Goal: Task Accomplishment & Management: Manage account settings

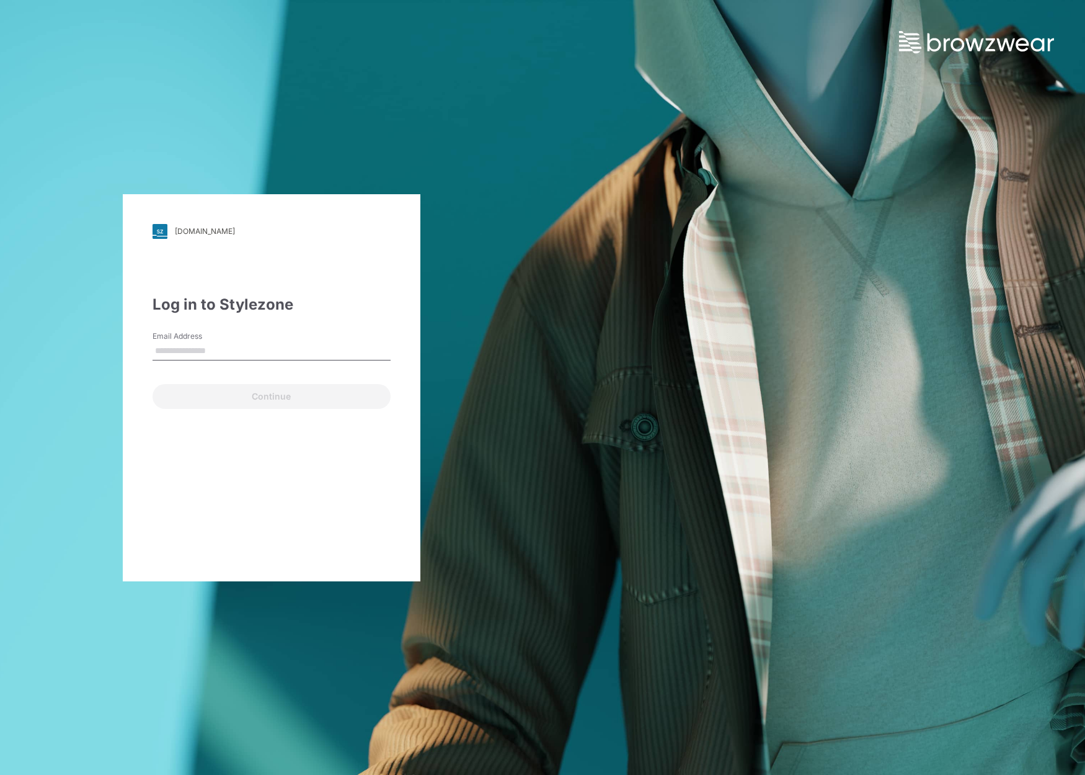
click at [219, 350] on input "Email Address" at bounding box center [272, 351] width 238 height 19
type input "**********"
click at [242, 399] on button "Continue" at bounding box center [272, 396] width 238 height 25
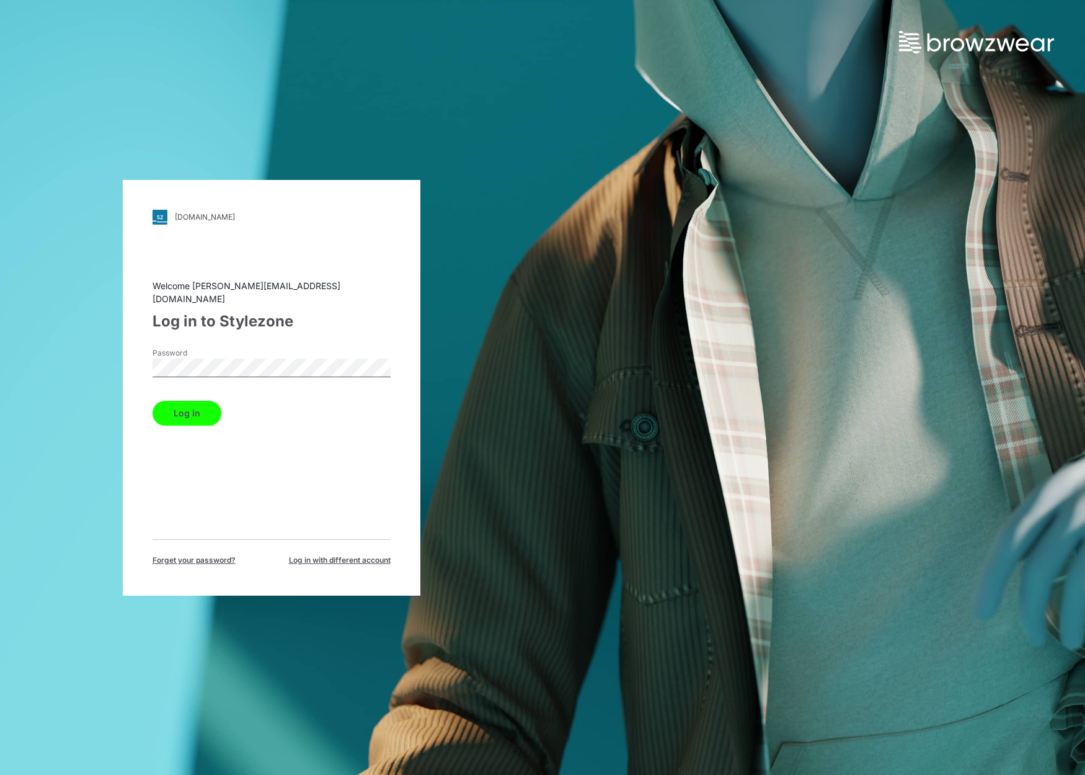
click at [184, 411] on button "Log in" at bounding box center [187, 413] width 69 height 25
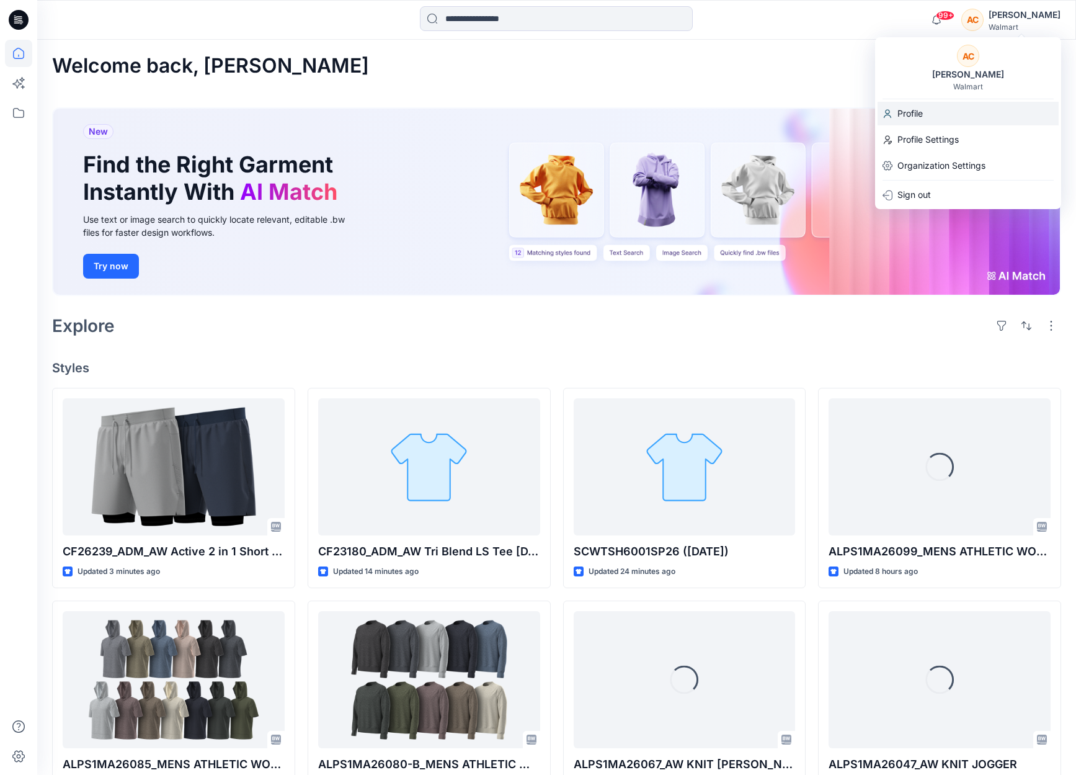
click at [910, 113] on p "Profile" at bounding box center [909, 114] width 25 height 24
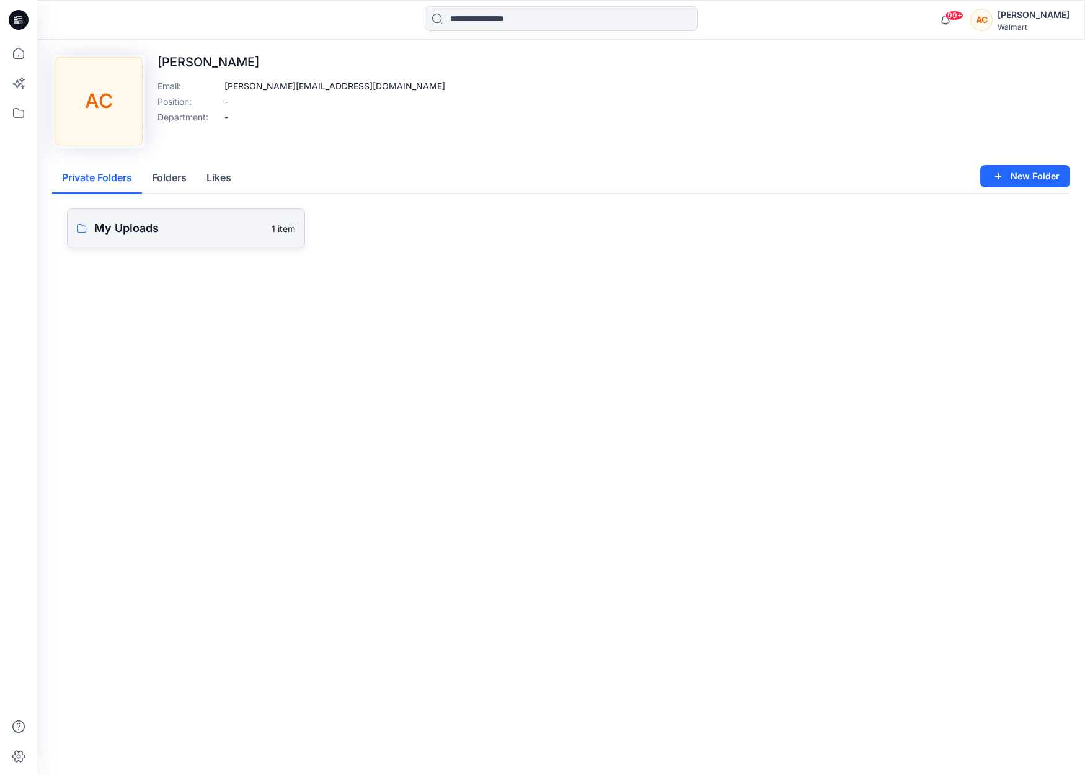
click at [138, 231] on p "My Uploads" at bounding box center [179, 228] width 170 height 17
